Goal: Information Seeking & Learning: Find specific page/section

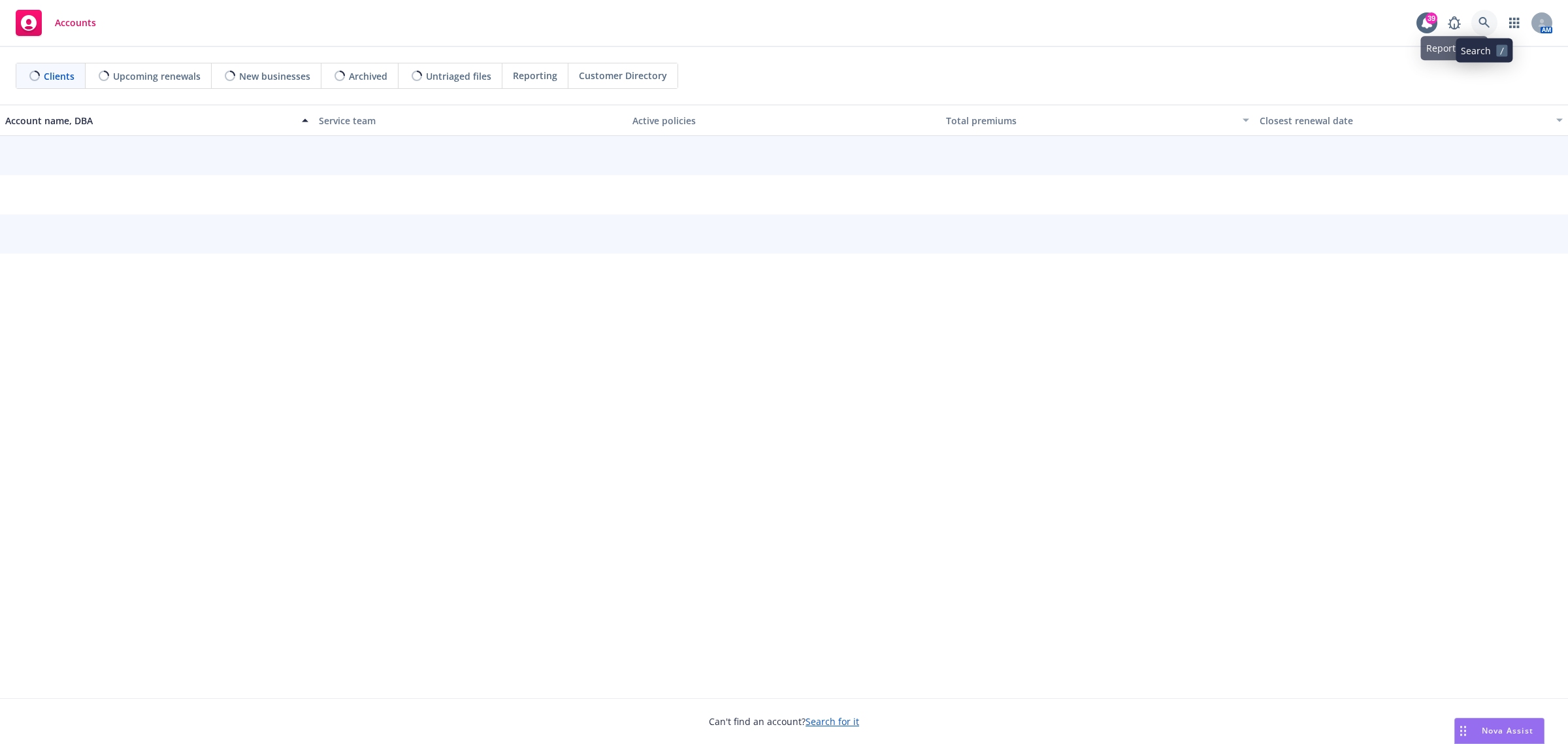
click at [1475, 17] on link at bounding box center [1484, 22] width 26 height 26
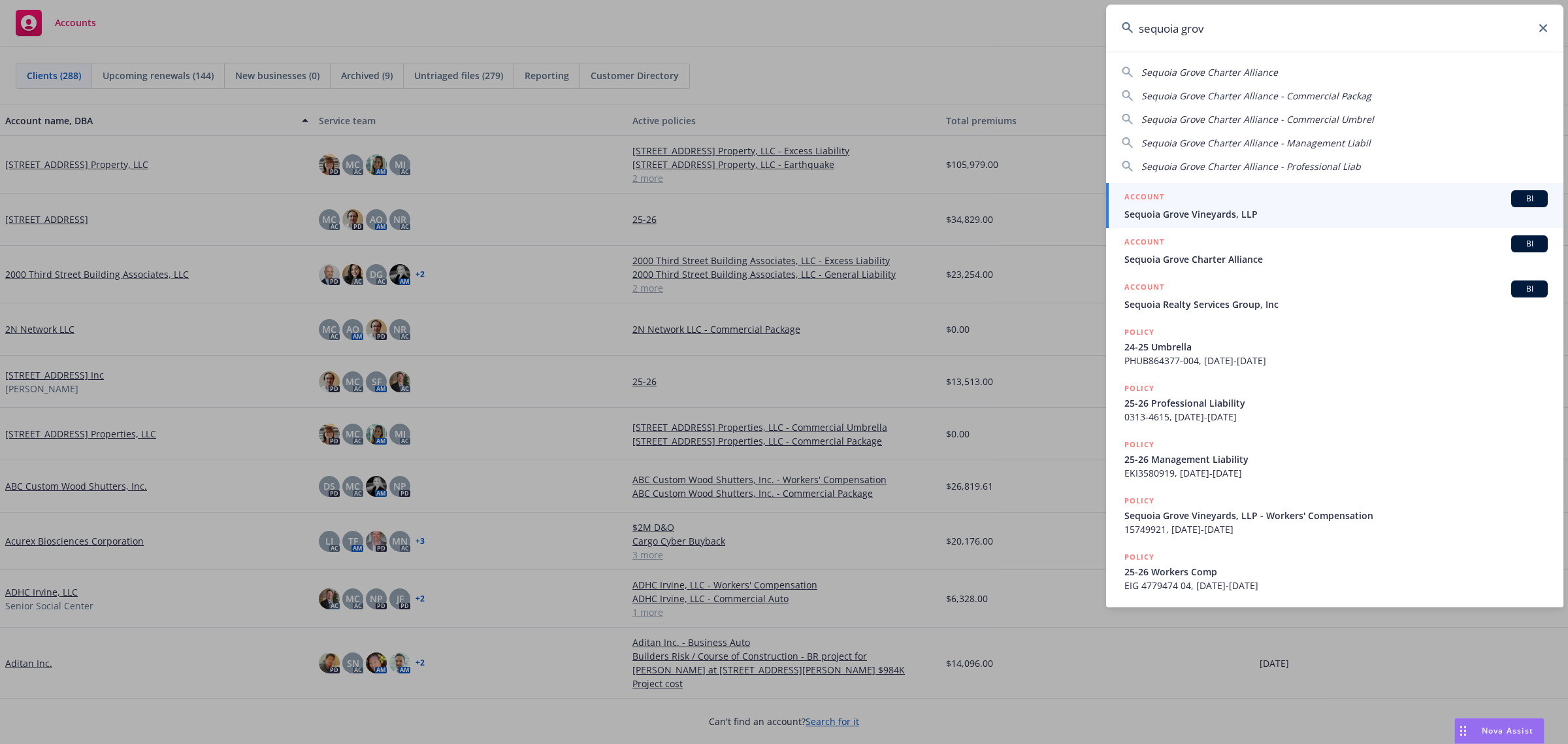
type input "sequoia grov"
click at [1250, 258] on span "Sequoia Grove Charter Alliance" at bounding box center [1335, 259] width 424 height 13
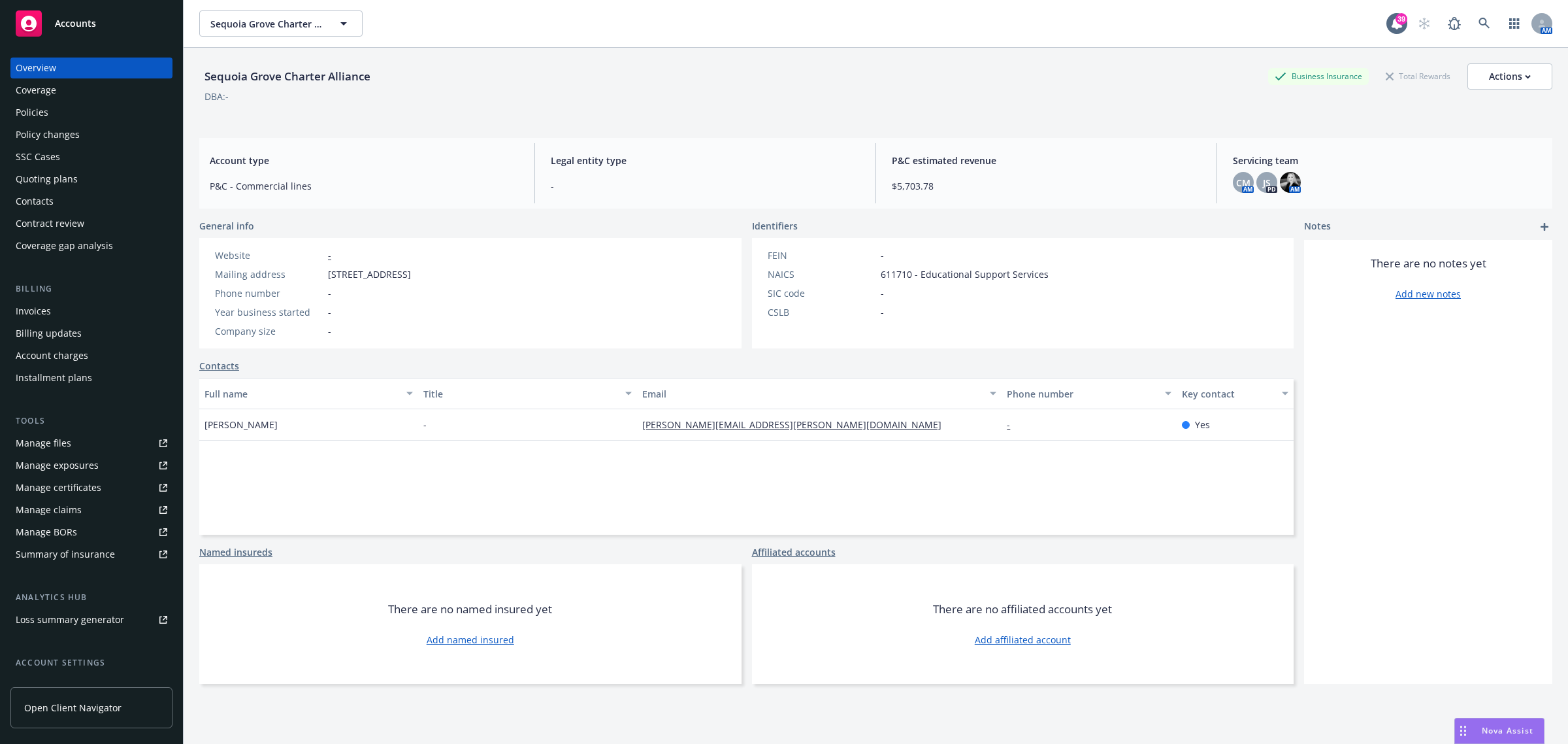
click at [75, 118] on div "Policies" at bounding box center [91, 112] width 152 height 21
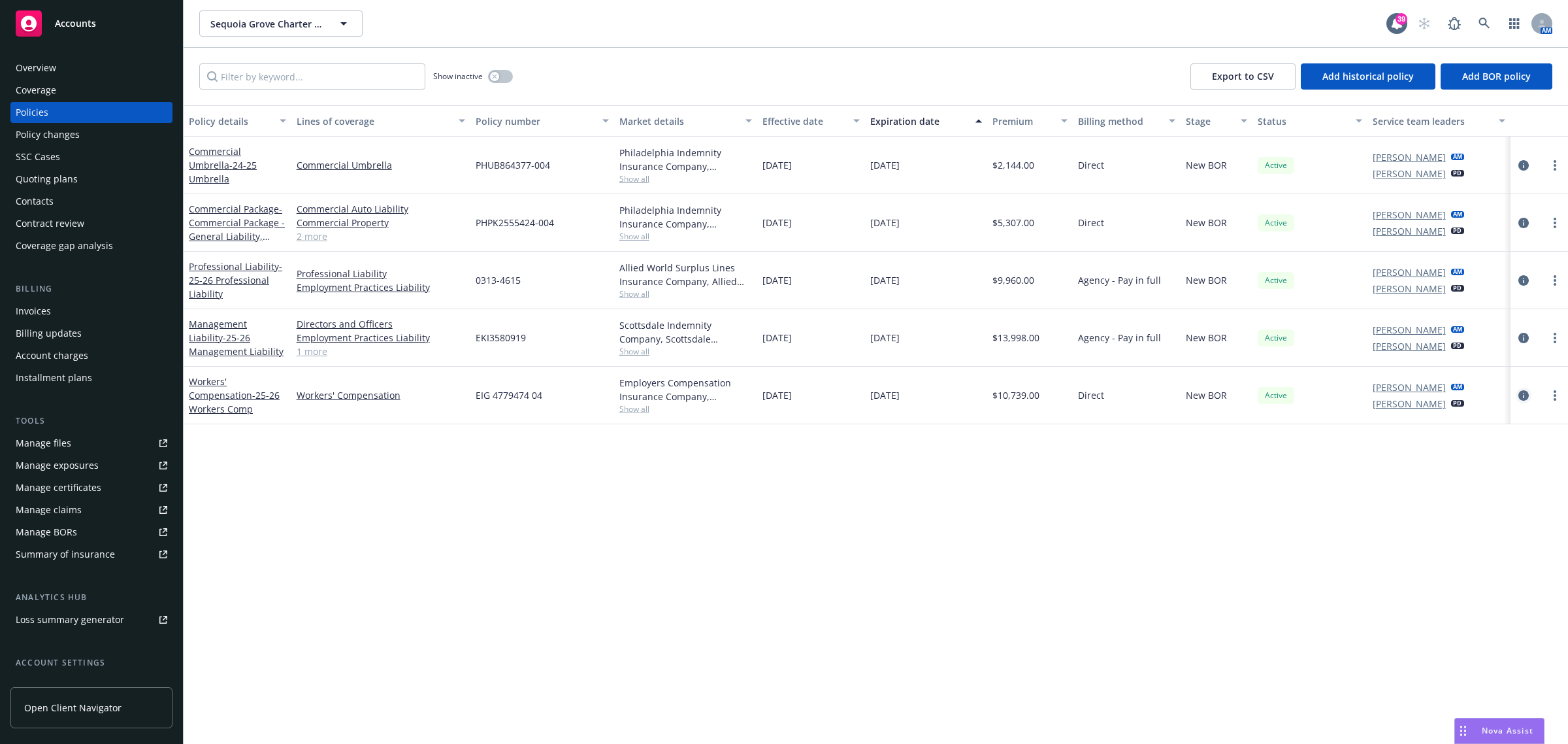
click at [1526, 392] on icon "circleInformation" at bounding box center [1523, 395] width 10 height 10
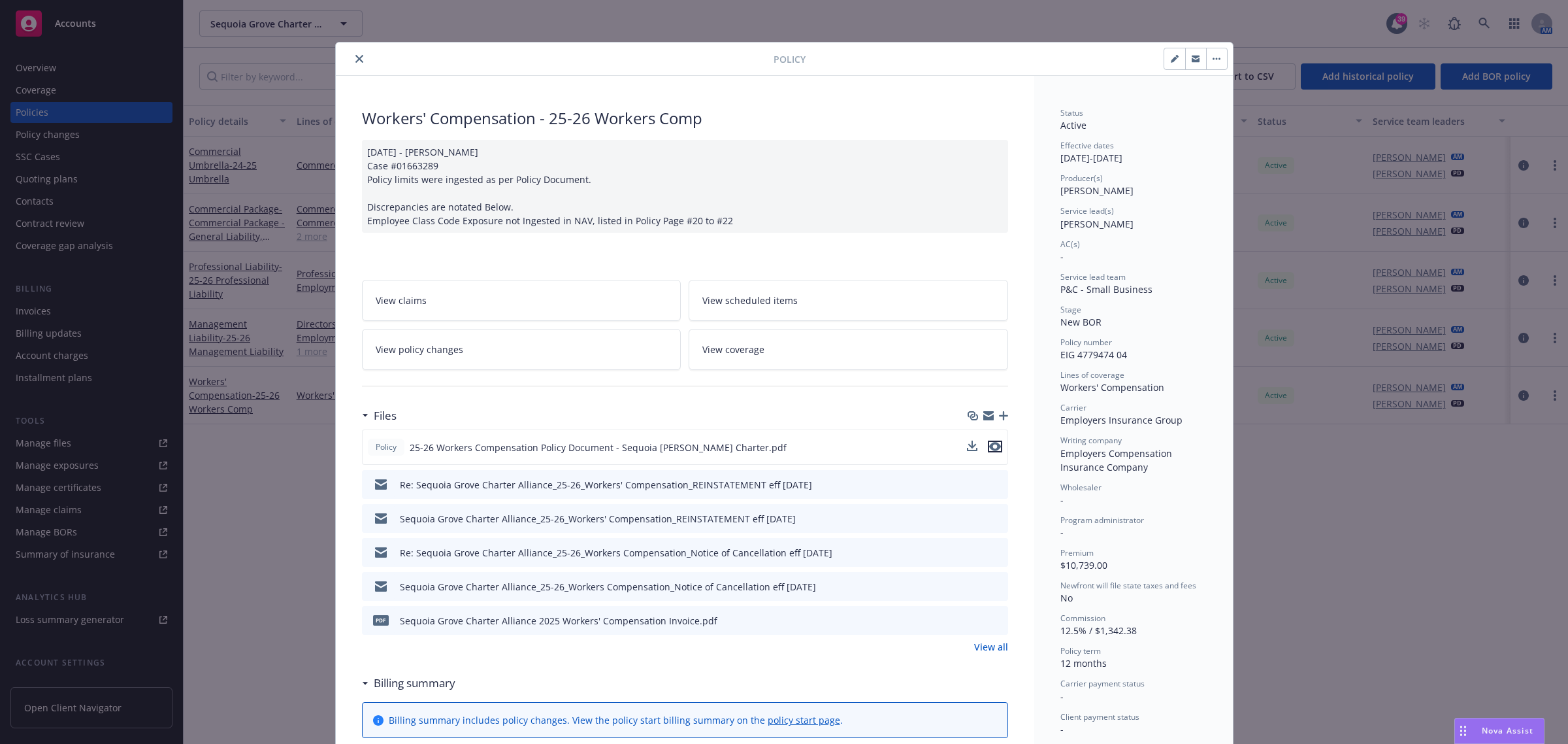
click at [991, 442] on icon "preview file" at bounding box center [994, 447] width 12 height 9
